Goal: Information Seeking & Learning: Check status

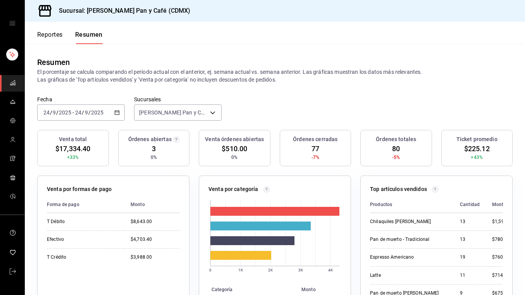
click at [50, 34] on button "Reportes" at bounding box center [50, 37] width 26 height 13
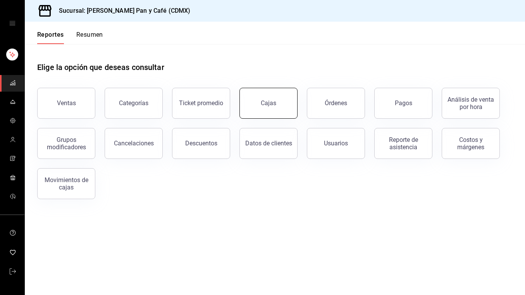
click at [277, 108] on link "Cajas" at bounding box center [268, 103] width 58 height 31
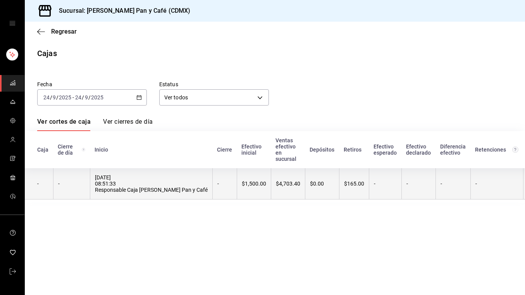
click at [339, 199] on th "$165.00" at bounding box center [354, 183] width 30 height 31
